Goal: Complete application form: Complete application form

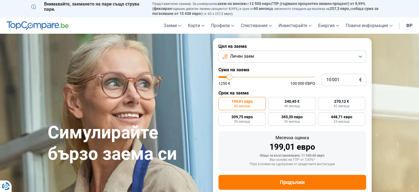
type input "42 250"
type input "42250"
click at [259, 78] on input "range" at bounding box center [267, 77] width 97 height 2
radio input "false"
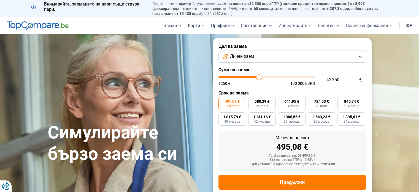
scroll to position [12, 0]
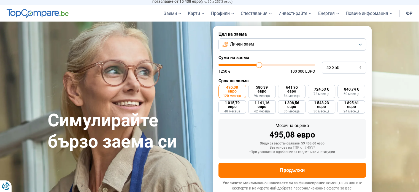
type input "30 000"
type input "30000"
click at [248, 65] on input "range" at bounding box center [267, 65] width 97 height 2
click at [251, 65] on input "range" at bounding box center [267, 65] width 97 height 2
click at [289, 46] on button "Личен заем" at bounding box center [293, 44] width 148 height 12
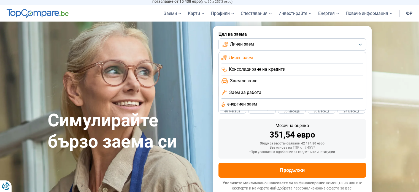
click at [269, 67] on font "Консолидиране на кредити" at bounding box center [257, 68] width 57 height 5
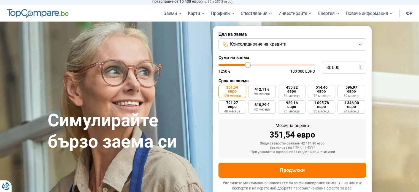
click at [270, 47] on font "Консолидиране на кредити" at bounding box center [258, 43] width 57 height 5
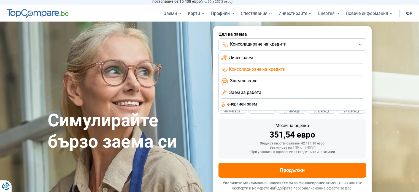
click at [197, 73] on div "Симулирайте бързо заема си" at bounding box center [126, 111] width 165 height 82
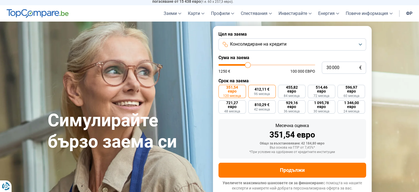
click at [258, 98] on label "412,11 € 96 месеца" at bounding box center [262, 91] width 28 height 13
click at [252, 88] on input "412,11 € 96 месеца" at bounding box center [250, 87] width 4 height 4
radio input "true"
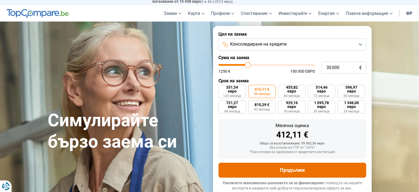
click at [273, 168] on button "Продължи" at bounding box center [293, 169] width 148 height 15
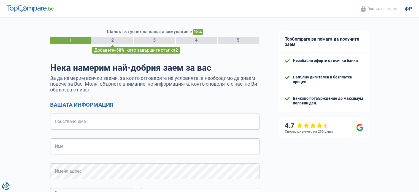
select select "32"
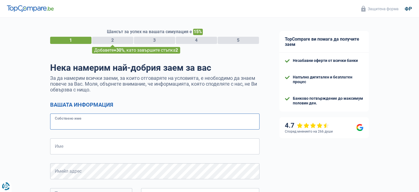
click at [234, 116] on input "Собствено име" at bounding box center [155, 121] width 210 height 16
type input "dimitar"
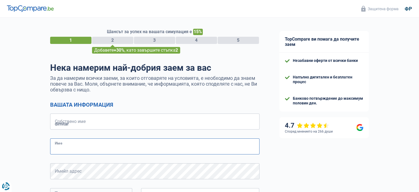
type input "sachmaliev"
type input "493815761"
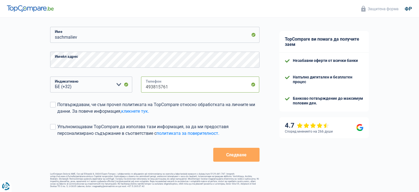
click at [218, 80] on input "493815761" at bounding box center [200, 84] width 119 height 16
type input "472306722"
click at [55, 103] on span at bounding box center [53, 105] width 6 height 6
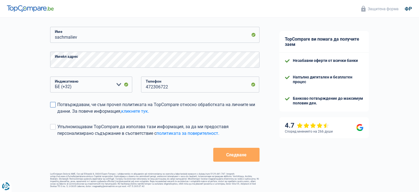
click at [57, 114] on input "Потвърждавам, че съм прочел политиката на TopCompare относно обработката на лич…" at bounding box center [57, 114] width 0 height 0
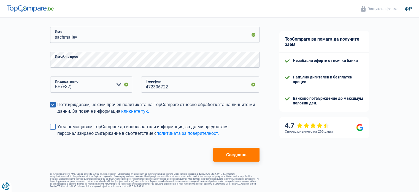
drag, startPoint x: 55, startPoint y: 103, endPoint x: 164, endPoint y: 126, distance: 110.9
click at [164, 126] on form "Вашата информация dimitar Собствено име sachmaliev Име Имейл адрес БЕ (+32) ЛУ …" at bounding box center [155, 75] width 210 height 171
click at [114, 127] on font "Упълномощавам TopCompare да използва тази информация, за да ми предоставя персо…" at bounding box center [142, 130] width 171 height 12
click at [57, 136] on input "Упълномощавам TopCompare да използва тази информация, за да ми предоставя персо…" at bounding box center [57, 136] width 0 height 0
click at [243, 152] on font "Следване" at bounding box center [236, 154] width 20 height 5
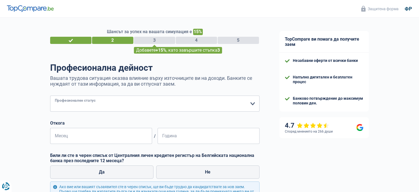
click at [214, 105] on select "Работник Частен служител Държавен служител Невалиден Независим Пенсиониран Безр…" at bounding box center [155, 103] width 210 height 16
select select "worker"
click at [50, 96] on select "Работник Частен служител Държавен служител Невалиден Независим Пенсиониран Безр…" at bounding box center [155, 103] width 210 height 16
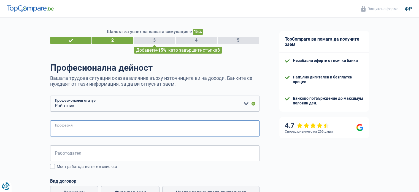
click at [80, 124] on input "Професия" at bounding box center [155, 128] width 210 height 16
type input "roofer"
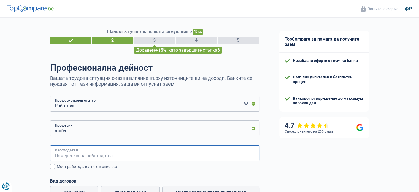
click at [79, 153] on input "Работодател" at bounding box center [155, 153] width 210 height 16
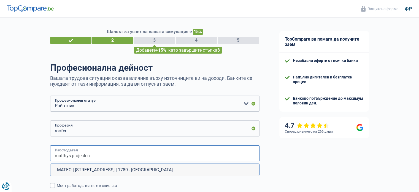
type input "matthys projecten"
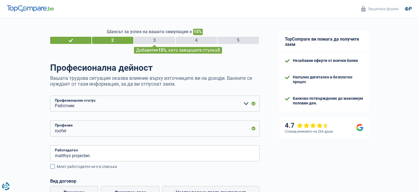
click at [60, 169] on div "Моят работодател не е в списъка" at bounding box center [158, 166] width 203 height 6
click at [57, 169] on input "Моят работодател не е в списъка" at bounding box center [57, 169] width 0 height 0
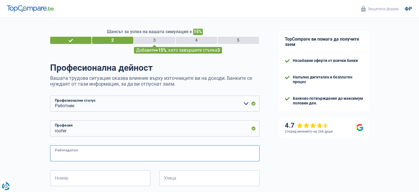
click at [58, 154] on input "Работодател" at bounding box center [155, 153] width 210 height 16
type input "m"
